Goal: Task Accomplishment & Management: Manage account settings

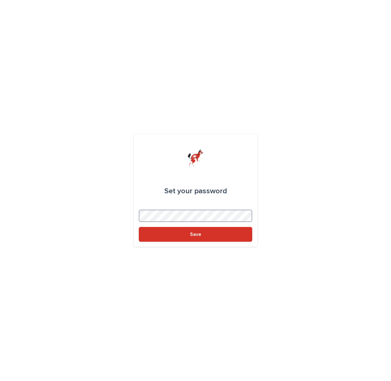
click at [196, 234] on button "Save" at bounding box center [196, 234] width 114 height 15
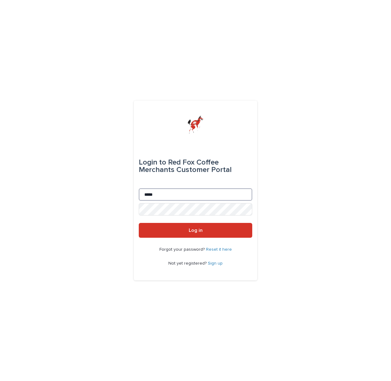
type input "******"
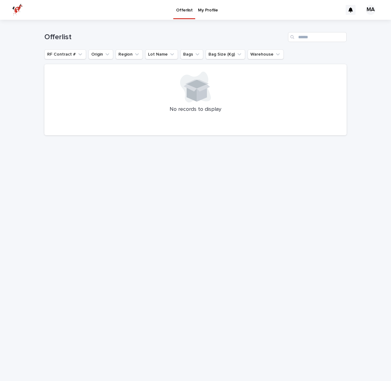
click at [200, 11] on p "My Profile" at bounding box center [208, 6] width 20 height 13
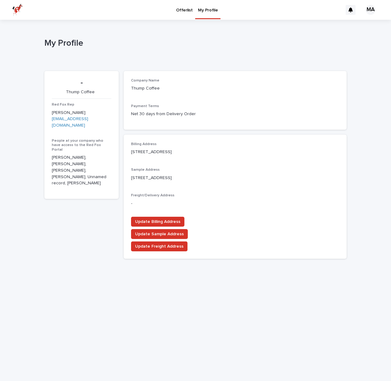
click at [189, 11] on p "Offerlist" at bounding box center [184, 6] width 16 height 13
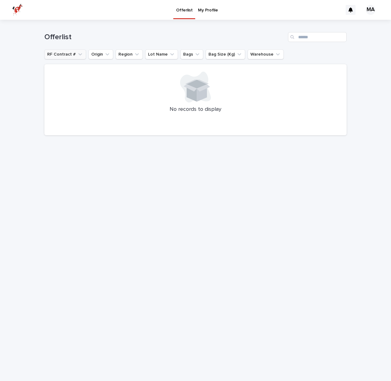
click at [68, 56] on button "RF Contract #" at bounding box center [65, 54] width 42 height 10
drag, startPoint x: 68, startPoint y: 56, endPoint x: 102, endPoint y: 54, distance: 33.4
click at [69, 56] on button "RF Contract #" at bounding box center [65, 54] width 42 height 10
click at [371, 13] on div "MA" at bounding box center [371, 10] width 10 height 10
click at [16, 5] on div at bounding box center [195, 10] width 391 height 20
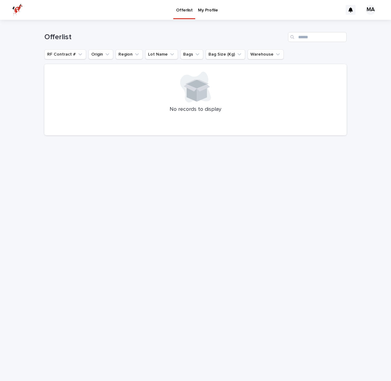
click at [370, 10] on div "MA" at bounding box center [371, 10] width 10 height 10
click at [366, 27] on p "Log Out" at bounding box center [365, 26] width 39 height 10
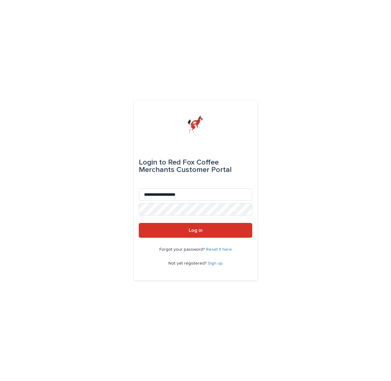
type input "**********"
